Goal: Share content: Share content

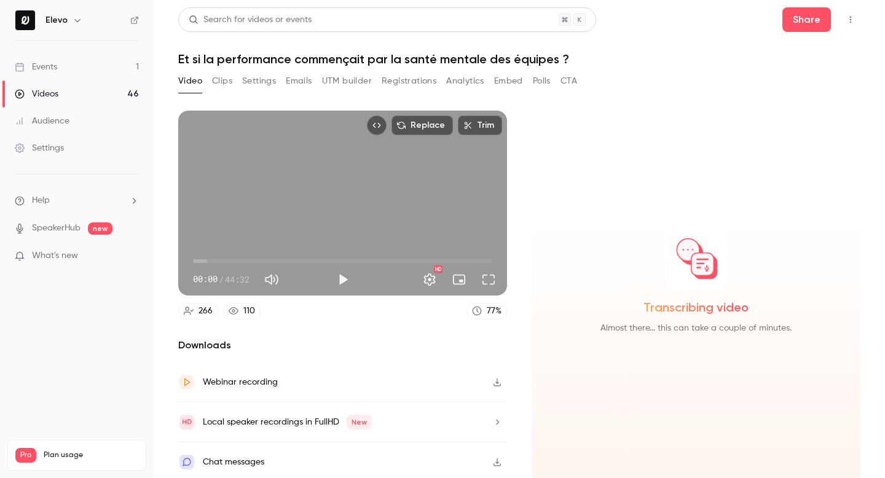
scroll to position [4, 0]
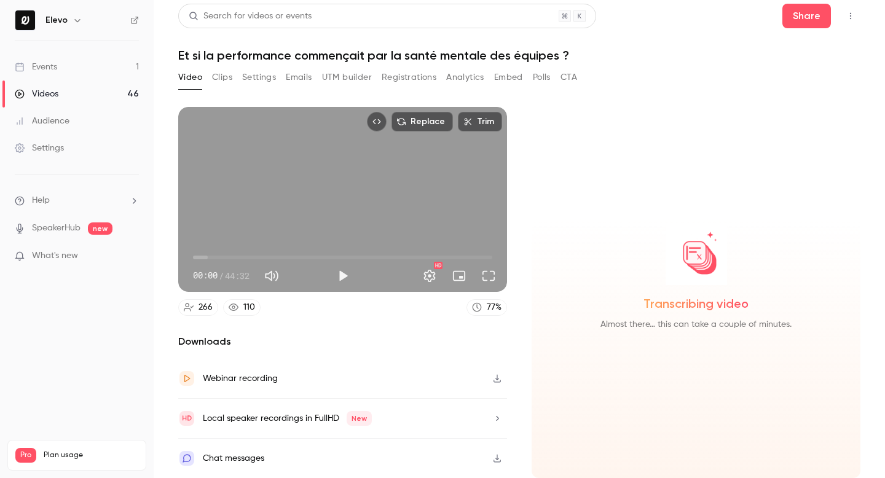
click at [192, 84] on button "Video" at bounding box center [190, 78] width 24 height 20
click at [95, 68] on link "Events 1" at bounding box center [77, 66] width 154 height 27
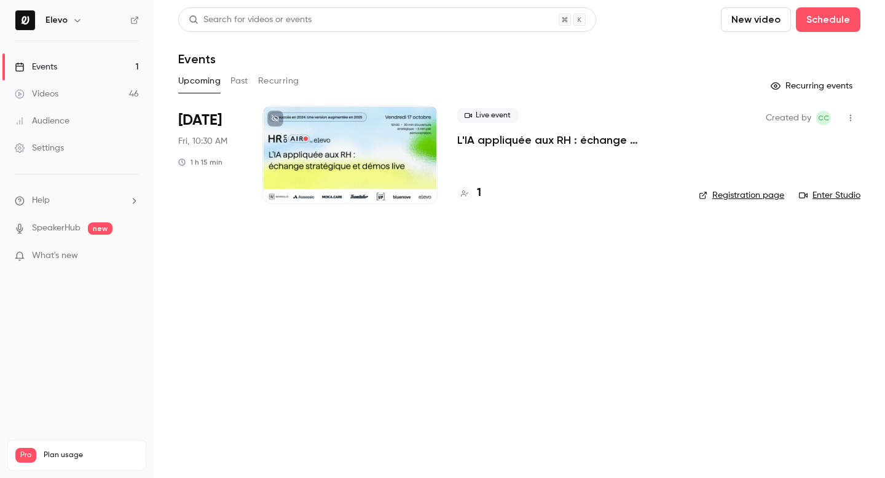
click at [235, 79] on button "Past" at bounding box center [240, 81] width 18 height 20
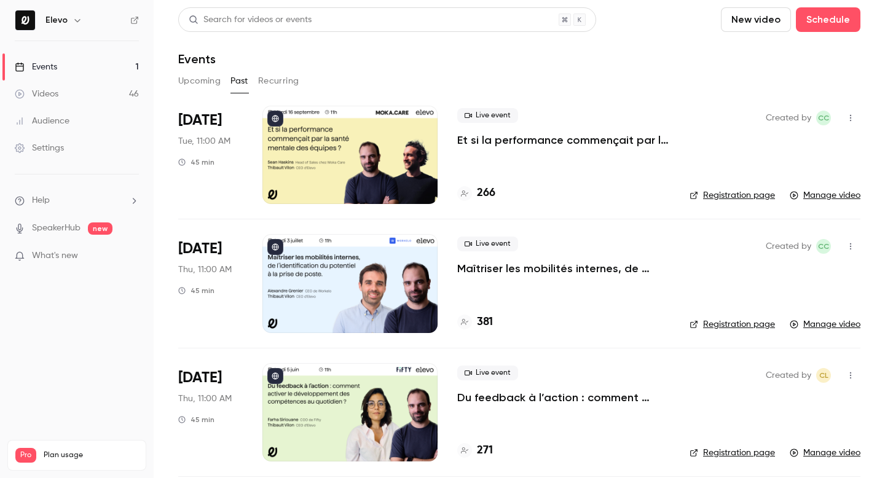
click at [507, 143] on p "Et si la performance commençait par la santé mentale des équipes ?" at bounding box center [563, 140] width 213 height 15
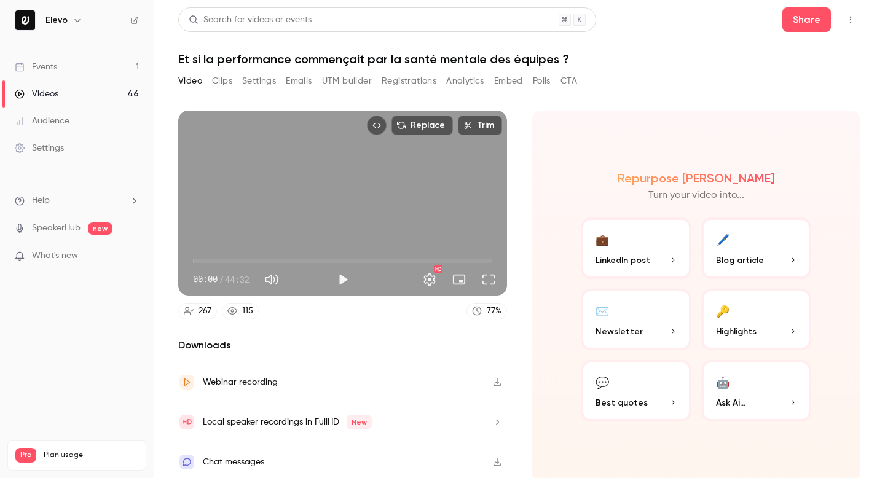
click at [414, 86] on button "Registrations" at bounding box center [409, 81] width 55 height 20
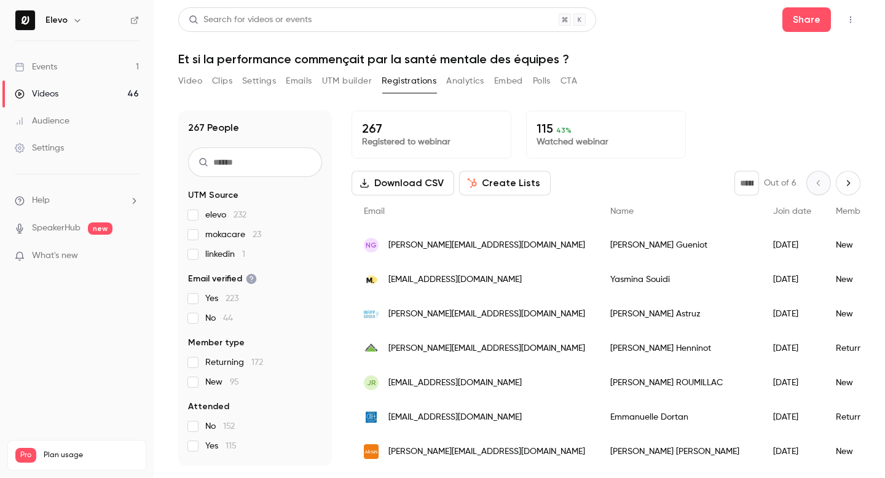
click at [193, 82] on button "Video" at bounding box center [190, 81] width 24 height 20
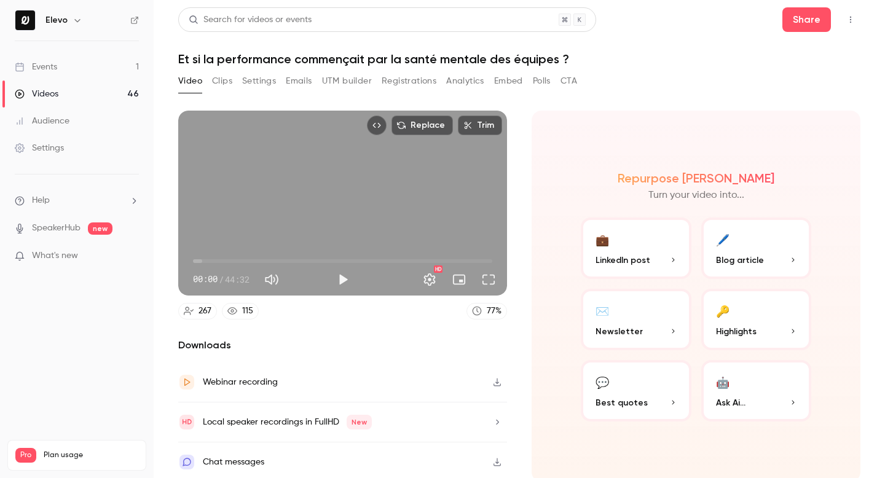
scroll to position [4, 0]
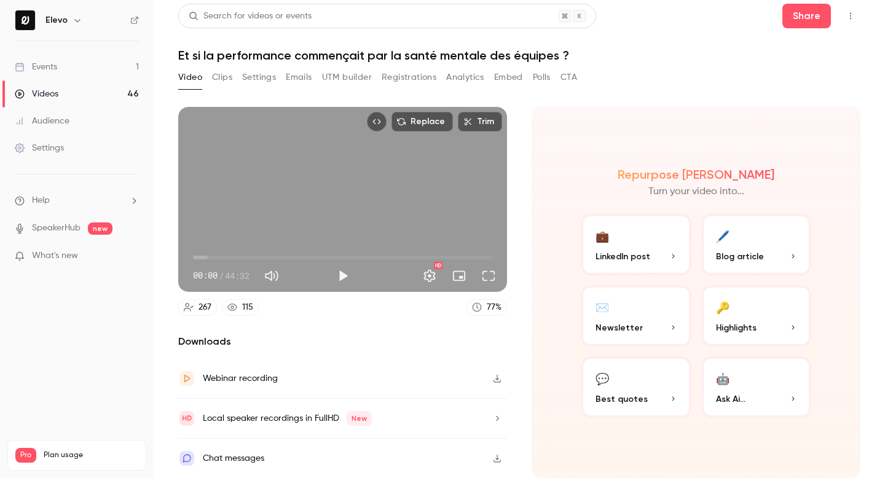
click at [496, 421] on icon "button" at bounding box center [498, 418] width 10 height 9
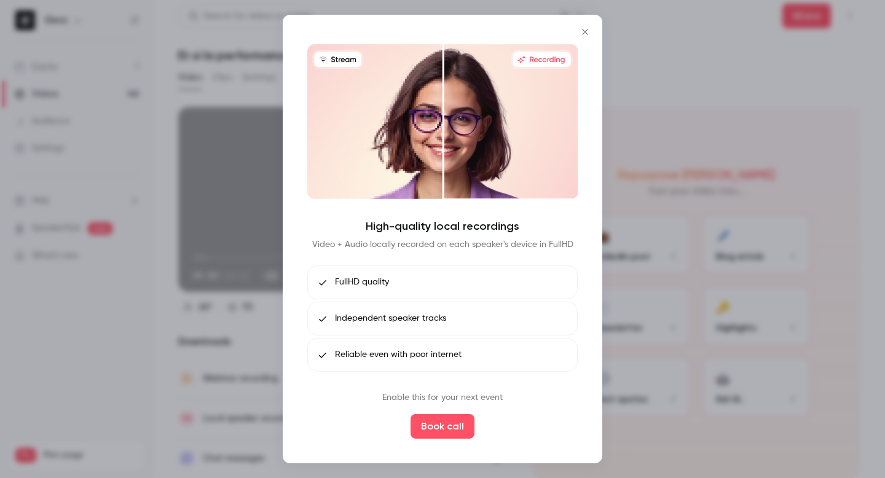
click at [585, 30] on icon "Close" at bounding box center [585, 32] width 15 height 10
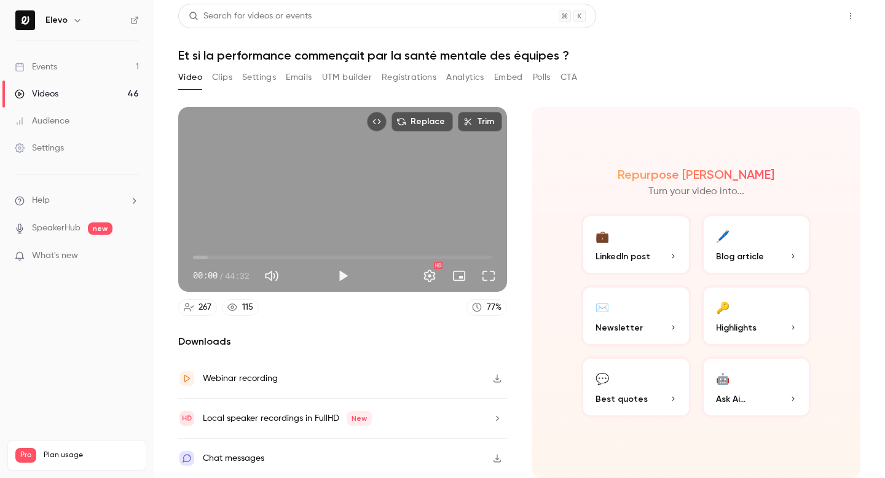
click at [805, 10] on button "Share" at bounding box center [807, 16] width 49 height 25
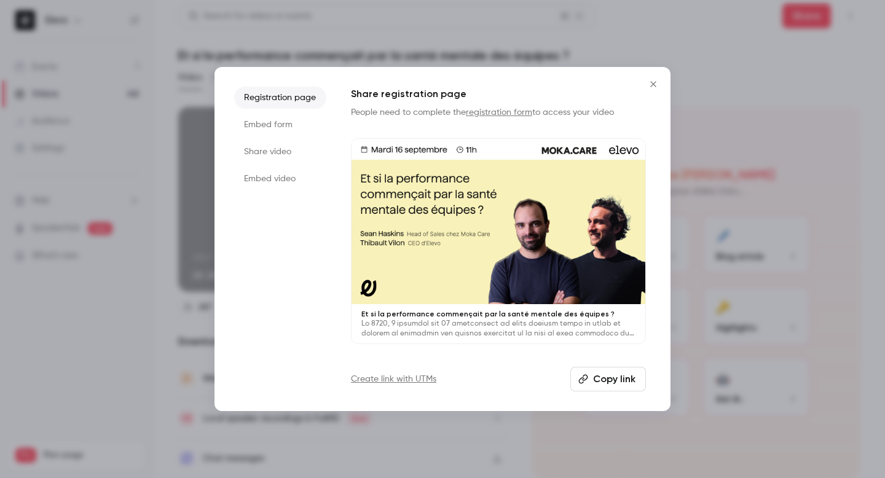
click at [593, 381] on button "Copy link" at bounding box center [609, 379] width 76 height 25
click at [650, 84] on icon "Close" at bounding box center [653, 84] width 15 height 10
